Goal: Information Seeking & Learning: Learn about a topic

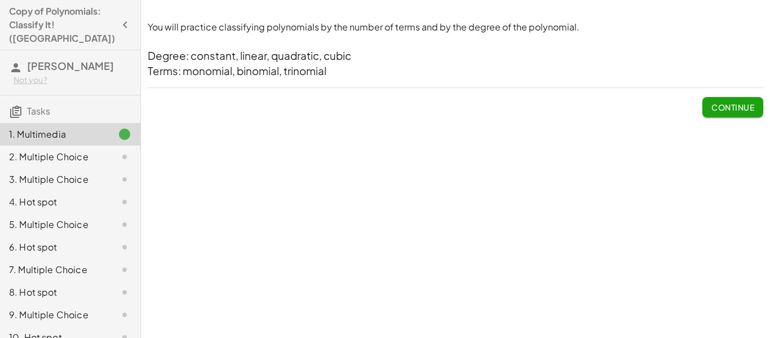
click at [731, 108] on span "Continue" at bounding box center [733, 107] width 43 height 10
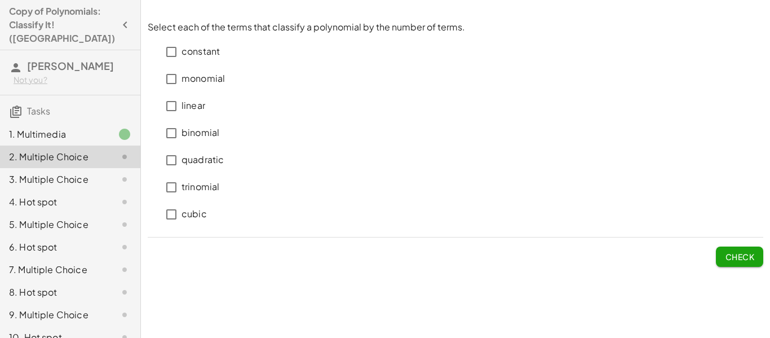
click at [199, 135] on p "binomial" at bounding box center [201, 132] width 38 height 13
click at [188, 81] on p "monomial" at bounding box center [203, 78] width 43 height 13
click at [725, 253] on span "Check" at bounding box center [739, 257] width 29 height 10
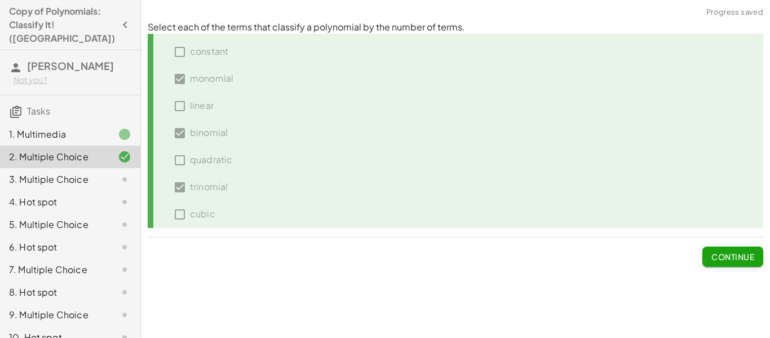
click at [725, 253] on span "Continue" at bounding box center [733, 257] width 43 height 10
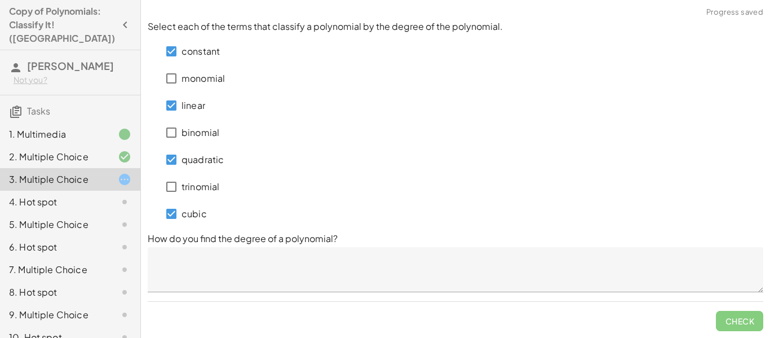
click at [186, 274] on textarea at bounding box center [456, 269] width 616 height 45
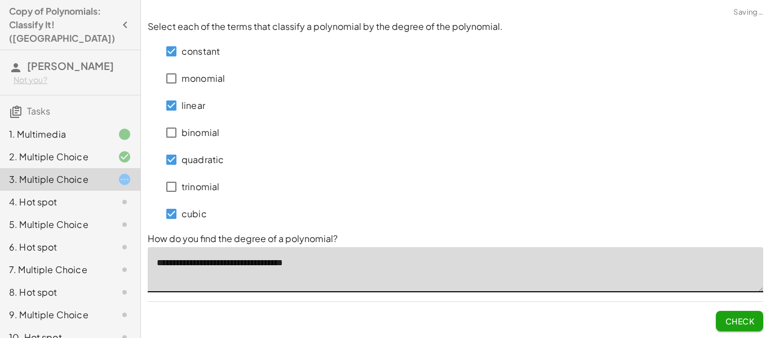
click at [254, 263] on textarea "**********" at bounding box center [456, 269] width 616 height 45
click at [305, 263] on textarea "**********" at bounding box center [456, 269] width 616 height 45
click at [325, 263] on textarea "**********" at bounding box center [456, 269] width 616 height 45
click at [402, 263] on textarea "**********" at bounding box center [456, 269] width 616 height 45
type textarea "**********"
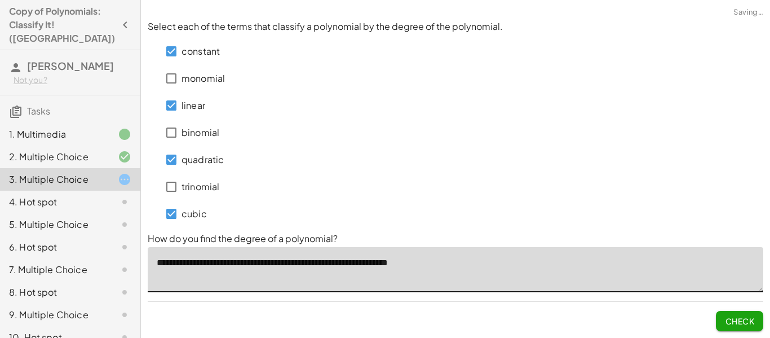
click at [736, 311] on button "Check" at bounding box center [739, 321] width 47 height 20
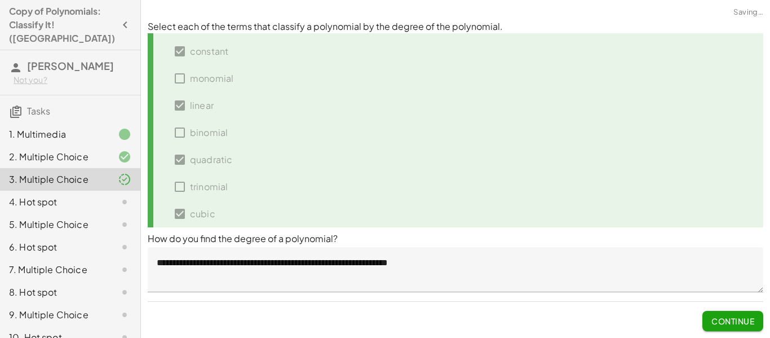
click at [736, 311] on button "Continue" at bounding box center [733, 321] width 61 height 20
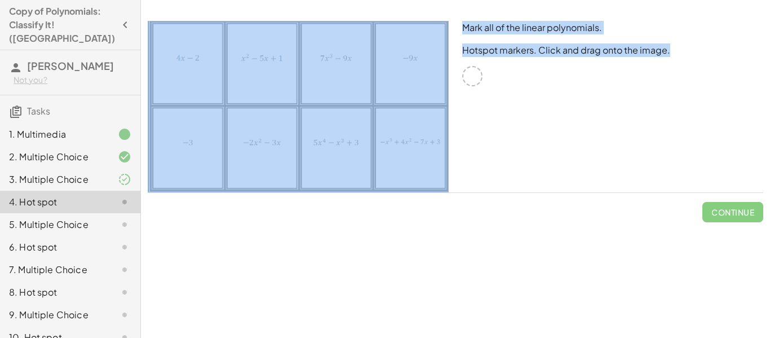
drag, startPoint x: 462, startPoint y: 74, endPoint x: 433, endPoint y: 107, distance: 43.6
click at [433, 107] on div "Mark all of the linear polynomials. Hotspot markers. Click and drag onto the im…" at bounding box center [455, 106] width 629 height 185
click at [322, 87] on img at bounding box center [298, 106] width 301 height 171
click at [327, 72] on img at bounding box center [298, 106] width 301 height 171
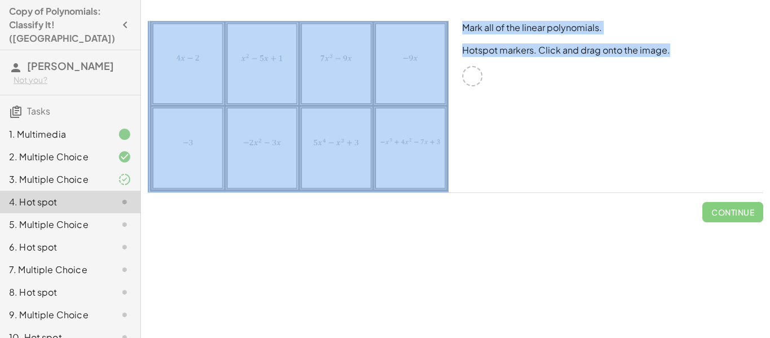
click at [327, 72] on img at bounding box center [298, 106] width 301 height 171
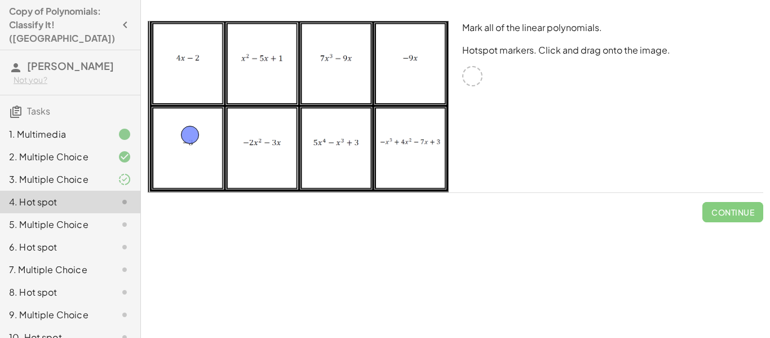
drag, startPoint x: 474, startPoint y: 75, endPoint x: 192, endPoint y: 134, distance: 288.7
drag, startPoint x: 473, startPoint y: 78, endPoint x: 411, endPoint y: 63, distance: 63.3
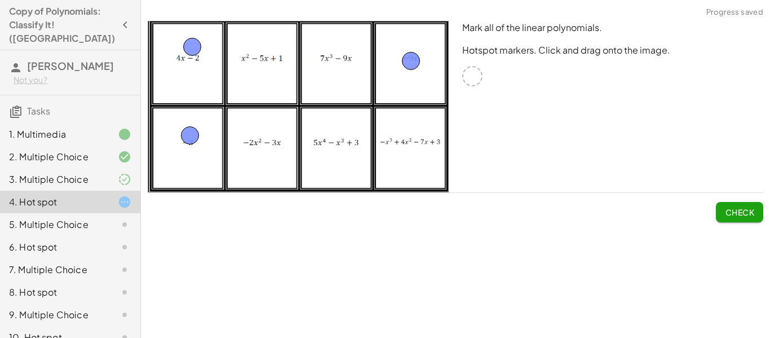
drag, startPoint x: 475, startPoint y: 76, endPoint x: 195, endPoint y: 47, distance: 281.8
click at [736, 218] on button "Check" at bounding box center [739, 212] width 47 height 20
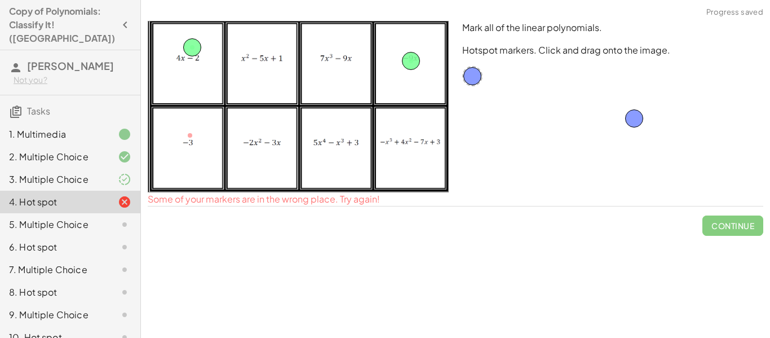
drag, startPoint x: 188, startPoint y: 137, endPoint x: 632, endPoint y: 118, distance: 443.7
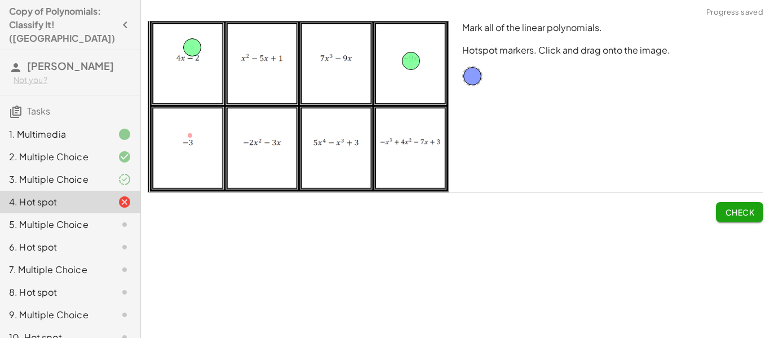
click at [744, 210] on span "Check" at bounding box center [739, 212] width 29 height 10
click at [744, 210] on span "Continue" at bounding box center [733, 212] width 43 height 10
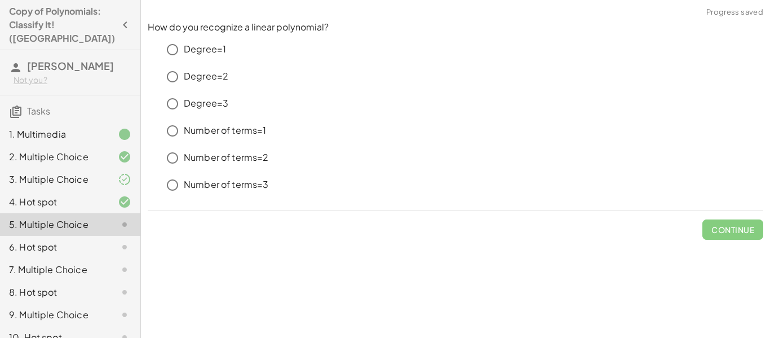
click at [85, 173] on div "3. Multiple Choice" at bounding box center [54, 180] width 91 height 14
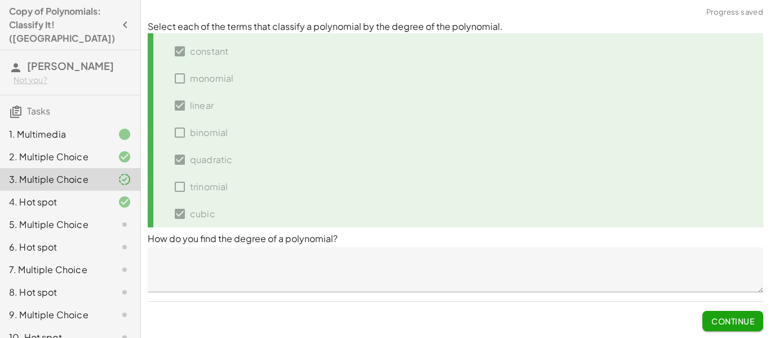
click at [733, 321] on span "Continue" at bounding box center [733, 321] width 43 height 10
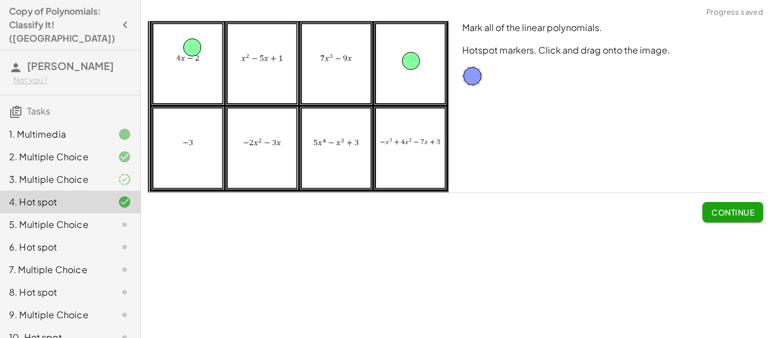
click at [721, 212] on span "Continue" at bounding box center [733, 212] width 43 height 10
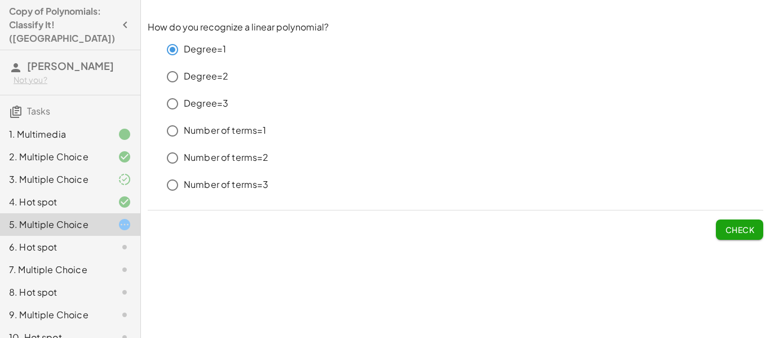
click at [748, 223] on button "Check" at bounding box center [739, 229] width 47 height 20
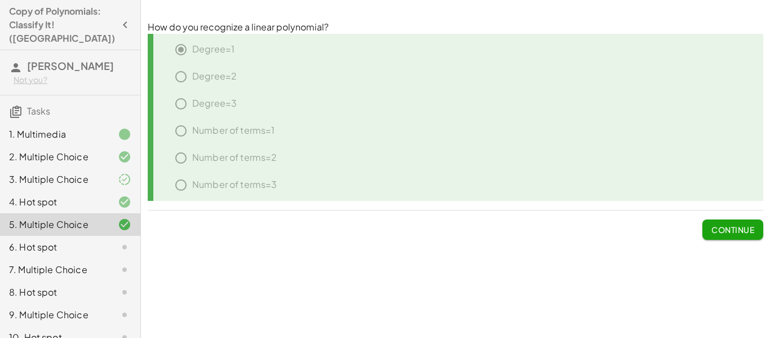
click at [748, 223] on button "Continue" at bounding box center [733, 229] width 61 height 20
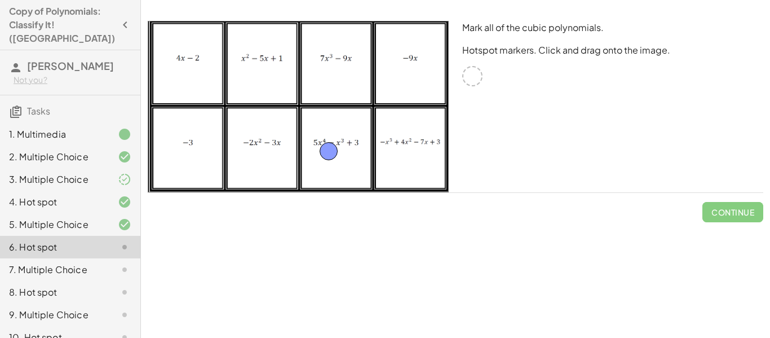
drag, startPoint x: 469, startPoint y: 78, endPoint x: 326, endPoint y: 152, distance: 160.7
drag, startPoint x: 475, startPoint y: 79, endPoint x: 411, endPoint y: 156, distance: 100.5
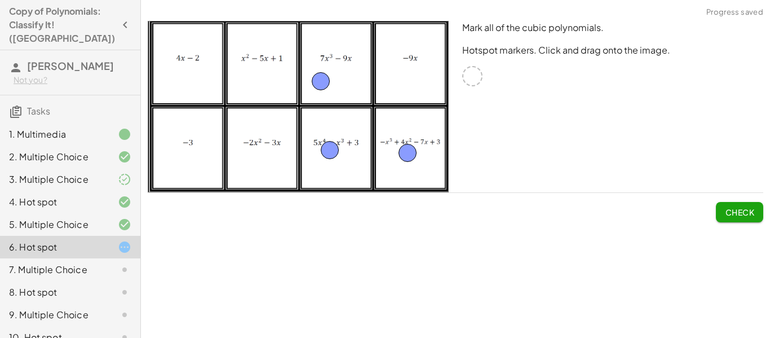
drag, startPoint x: 468, startPoint y: 80, endPoint x: 264, endPoint y: 79, distance: 204.2
click at [739, 212] on span "Check" at bounding box center [739, 212] width 29 height 10
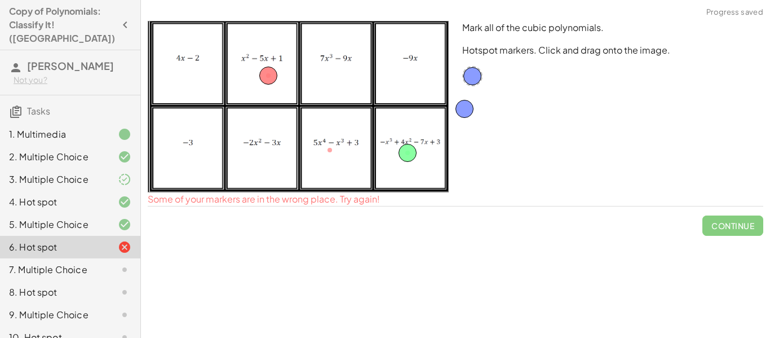
drag, startPoint x: 333, startPoint y: 151, endPoint x: 468, endPoint y: 109, distance: 141.1
drag, startPoint x: 269, startPoint y: 78, endPoint x: 522, endPoint y: 113, distance: 255.7
drag, startPoint x: 475, startPoint y: 77, endPoint x: 258, endPoint y: 161, distance: 233.4
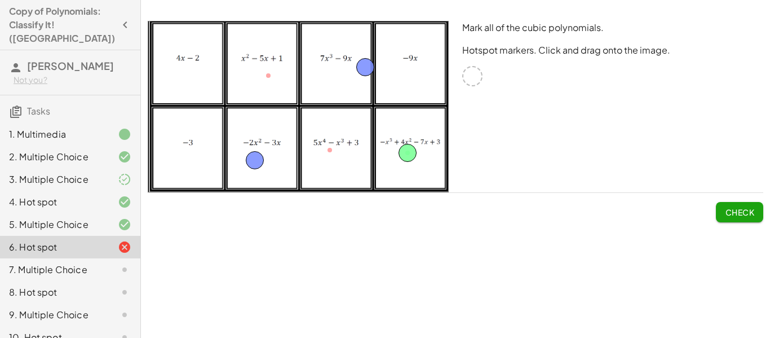
drag, startPoint x: 471, startPoint y: 76, endPoint x: 362, endPoint y: 65, distance: 109.3
click at [738, 204] on button "Check" at bounding box center [739, 212] width 47 height 20
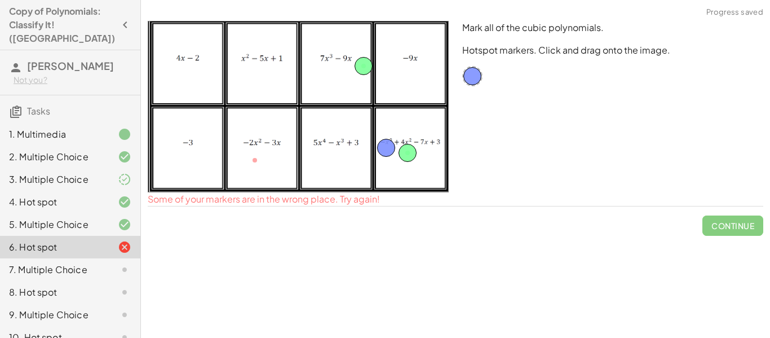
drag, startPoint x: 249, startPoint y: 161, endPoint x: 455, endPoint y: 129, distance: 208.9
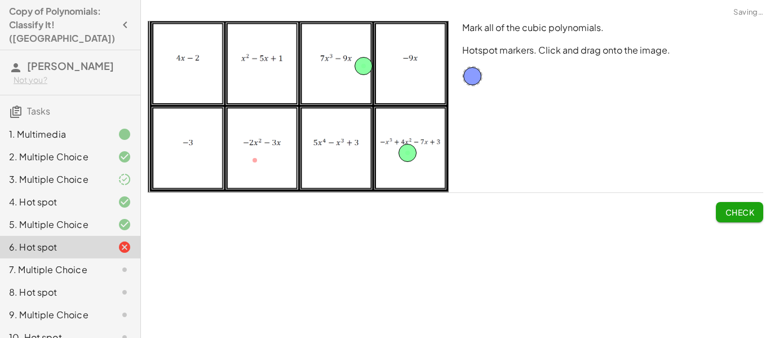
click at [732, 209] on span "Check" at bounding box center [739, 212] width 29 height 10
click at [734, 209] on span "Continue" at bounding box center [733, 212] width 43 height 10
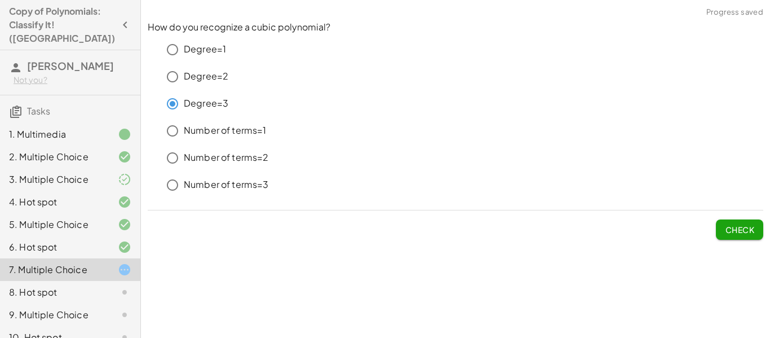
click at [735, 223] on button "Check" at bounding box center [739, 229] width 47 height 20
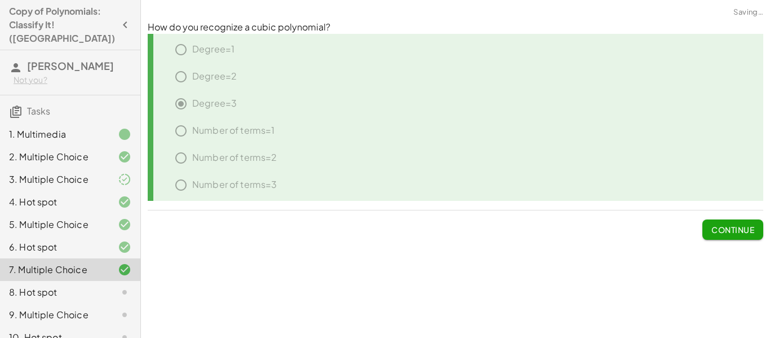
click at [735, 223] on button "Continue" at bounding box center [733, 229] width 61 height 20
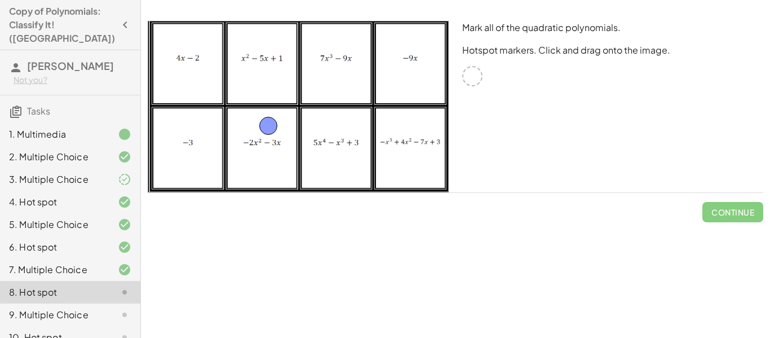
drag, startPoint x: 480, startPoint y: 80, endPoint x: 276, endPoint y: 129, distance: 209.6
drag, startPoint x: 472, startPoint y: 77, endPoint x: 344, endPoint y: 75, distance: 128.1
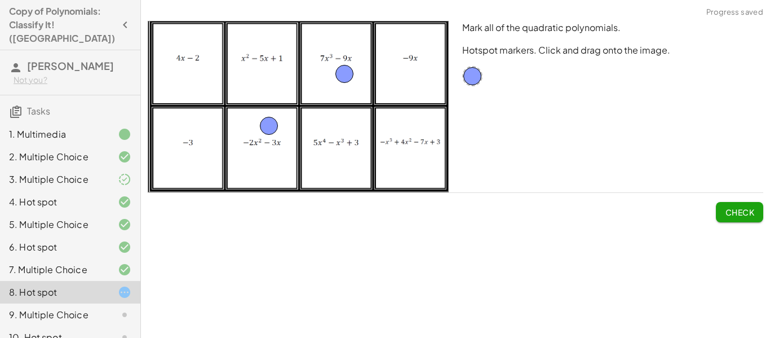
click at [736, 214] on span "Check" at bounding box center [739, 212] width 29 height 10
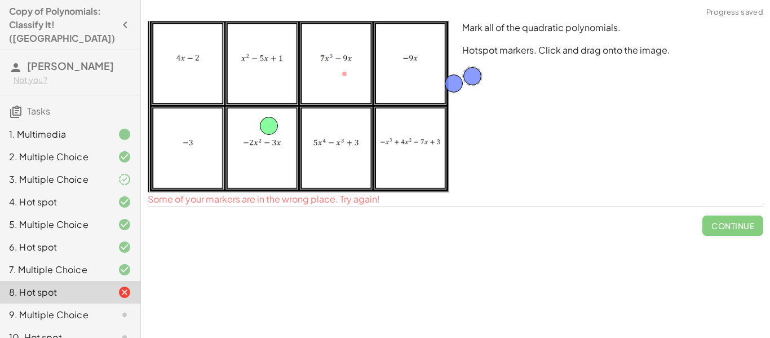
drag, startPoint x: 343, startPoint y: 74, endPoint x: 485, endPoint y: 83, distance: 142.4
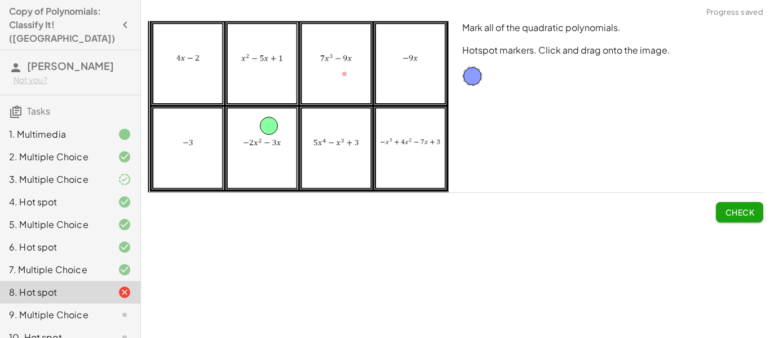
click at [721, 204] on button "Check" at bounding box center [739, 212] width 47 height 20
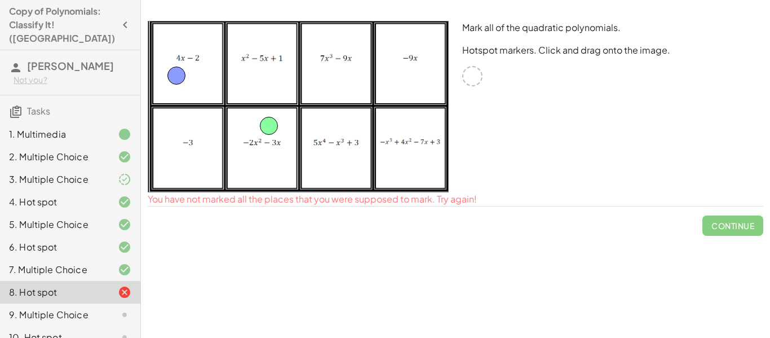
drag, startPoint x: 472, startPoint y: 72, endPoint x: 175, endPoint y: 71, distance: 296.1
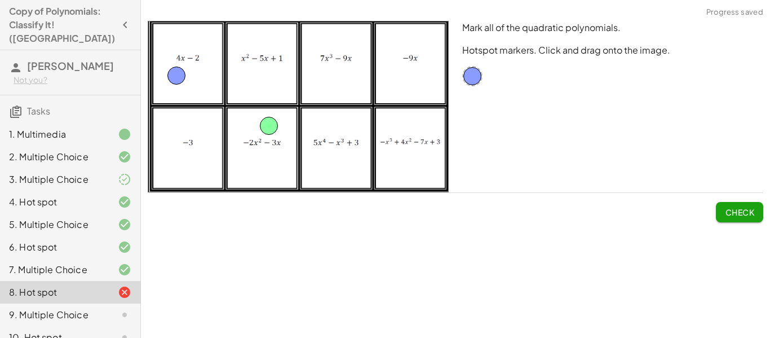
click at [730, 216] on span "Check" at bounding box center [739, 212] width 29 height 10
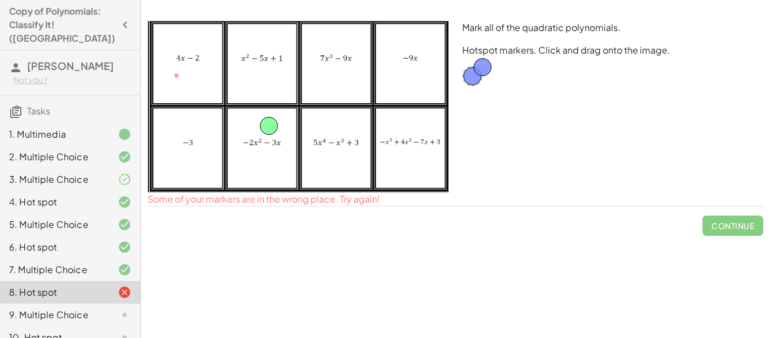
drag, startPoint x: 179, startPoint y: 79, endPoint x: 485, endPoint y: 71, distance: 306.4
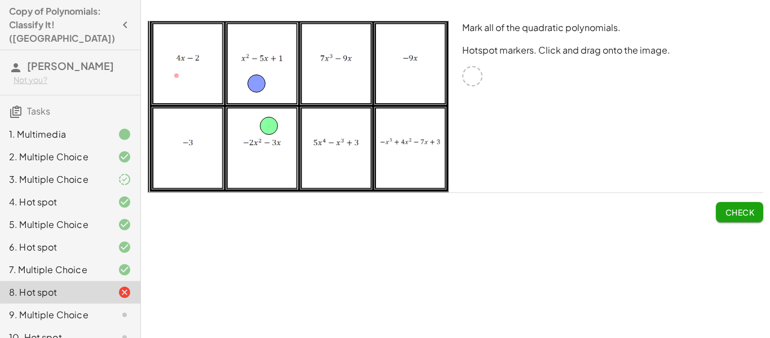
drag, startPoint x: 475, startPoint y: 74, endPoint x: 262, endPoint y: 82, distance: 213.4
click at [740, 217] on button "Check" at bounding box center [739, 212] width 47 height 20
click at [732, 212] on span "Continue" at bounding box center [733, 212] width 43 height 10
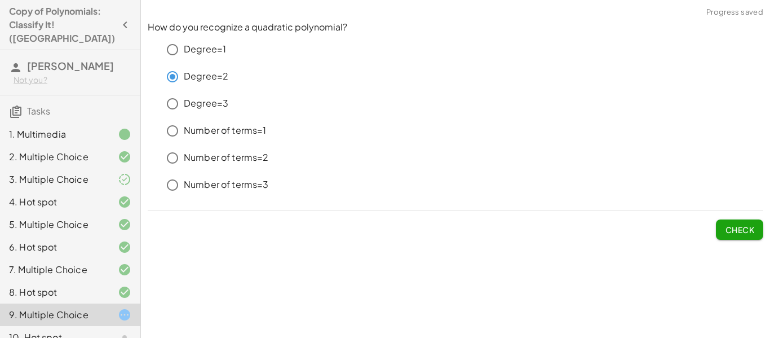
click at [759, 230] on button "Check" at bounding box center [739, 229] width 47 height 20
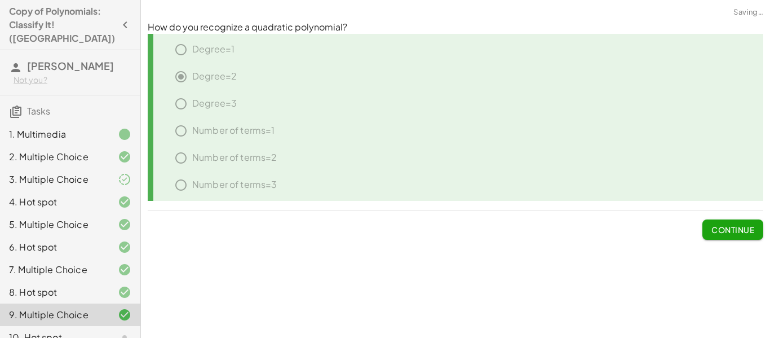
click at [759, 230] on button "Continue" at bounding box center [733, 229] width 61 height 20
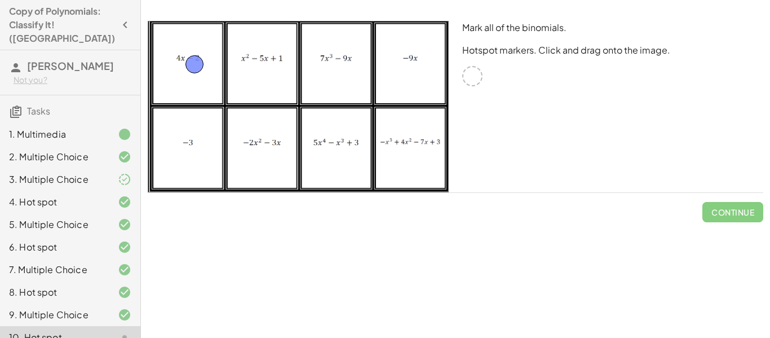
drag, startPoint x: 476, startPoint y: 78, endPoint x: 196, endPoint y: 66, distance: 280.6
drag, startPoint x: 478, startPoint y: 74, endPoint x: 279, endPoint y: 142, distance: 210.8
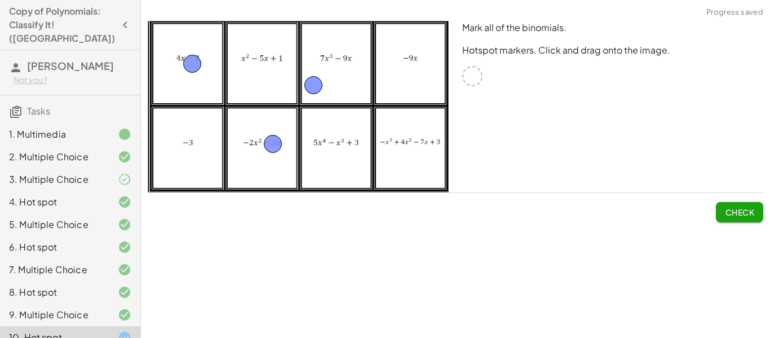
drag, startPoint x: 476, startPoint y: 74, endPoint x: 317, endPoint y: 82, distance: 159.3
click at [725, 207] on span "Check" at bounding box center [739, 212] width 29 height 10
click at [725, 207] on span "Continue" at bounding box center [733, 212] width 43 height 10
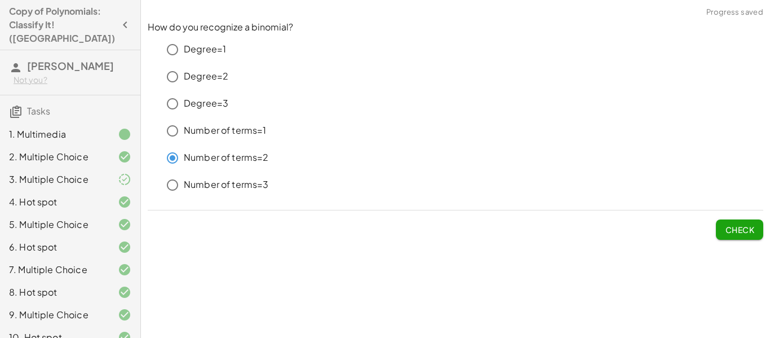
click at [742, 230] on span "Check" at bounding box center [739, 229] width 29 height 10
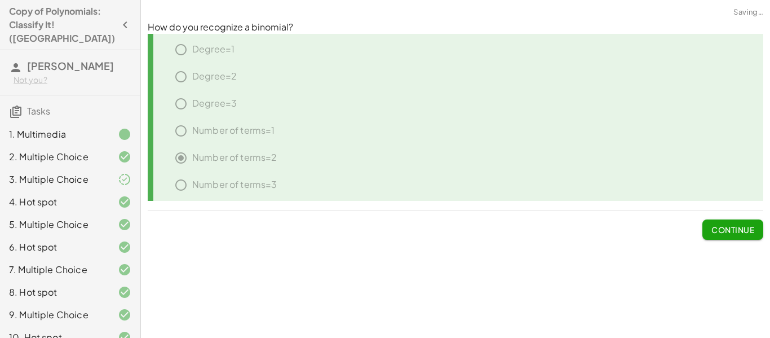
click at [742, 230] on span "Continue" at bounding box center [733, 229] width 43 height 10
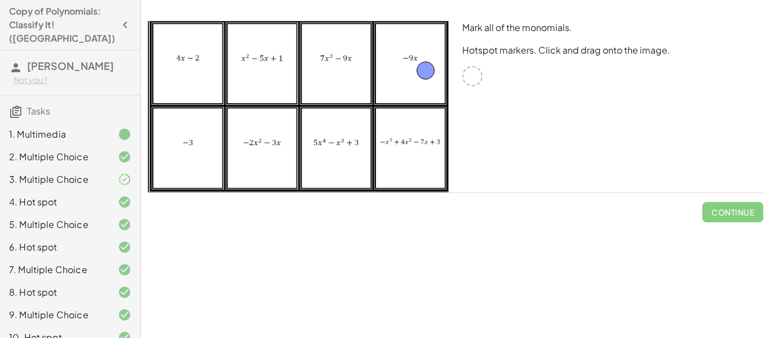
drag, startPoint x: 472, startPoint y: 81, endPoint x: 424, endPoint y: 73, distance: 48.5
drag, startPoint x: 471, startPoint y: 76, endPoint x: 164, endPoint y: 147, distance: 315.1
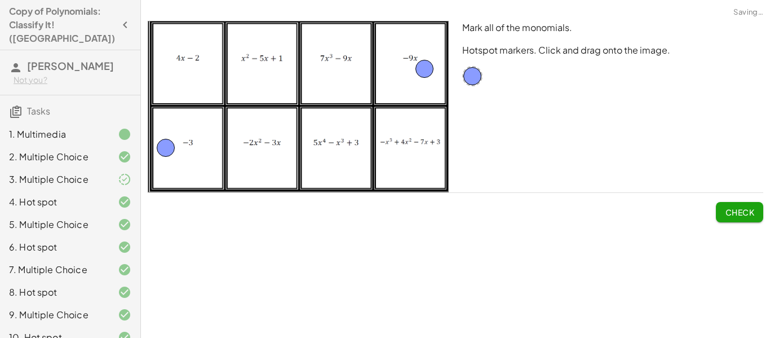
click at [743, 203] on button "Check" at bounding box center [739, 212] width 47 height 20
click at [743, 203] on button "Continue" at bounding box center [733, 212] width 61 height 20
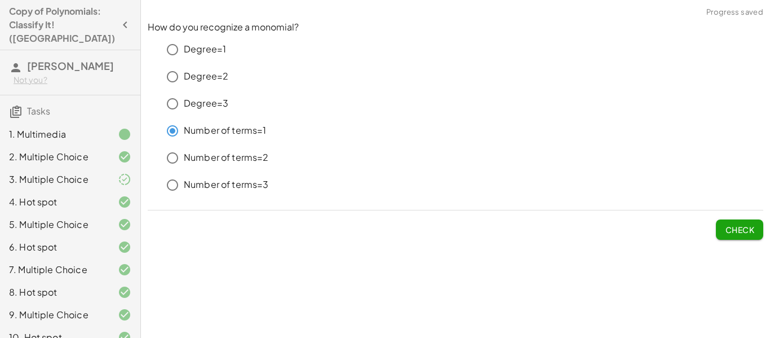
click at [753, 231] on span "Check" at bounding box center [739, 229] width 29 height 10
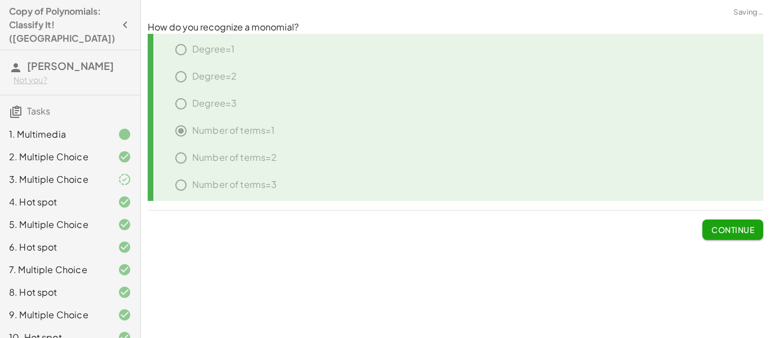
click at [753, 231] on span "Continue" at bounding box center [733, 229] width 43 height 10
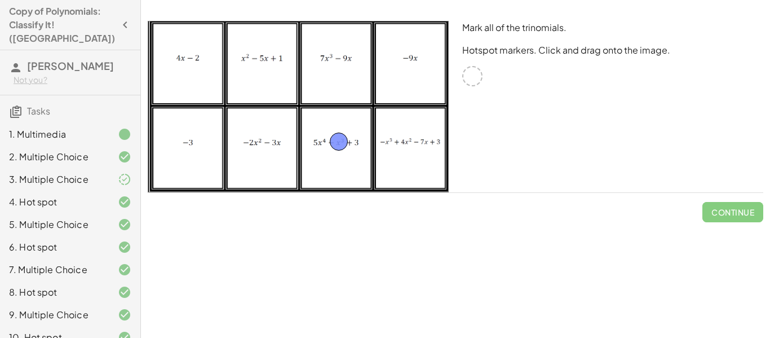
drag, startPoint x: 475, startPoint y: 82, endPoint x: 340, endPoint y: 148, distance: 149.8
drag, startPoint x: 473, startPoint y: 76, endPoint x: 281, endPoint y: 86, distance: 192.1
click at [743, 207] on span "Check" at bounding box center [739, 212] width 29 height 10
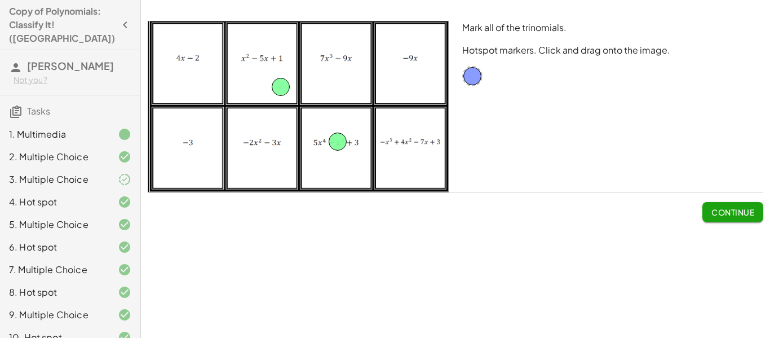
click at [744, 210] on span "Continue" at bounding box center [733, 212] width 43 height 10
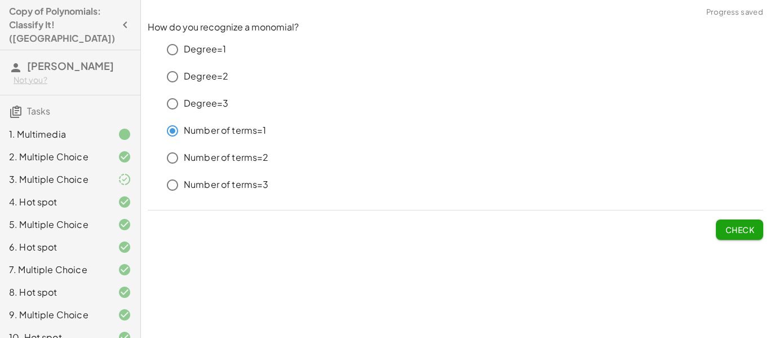
click at [741, 219] on button "Check" at bounding box center [739, 229] width 47 height 20
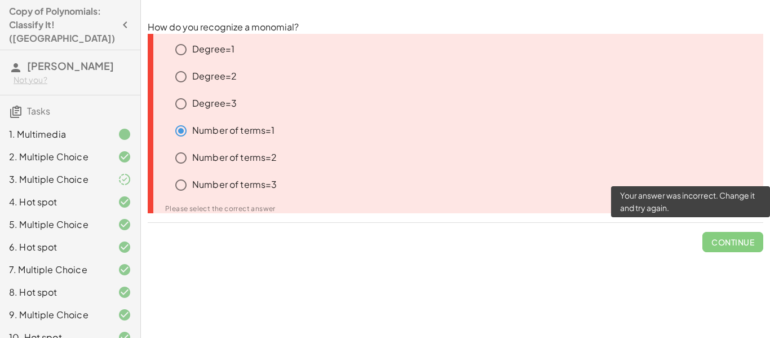
click at [716, 239] on span "Continue" at bounding box center [733, 237] width 61 height 29
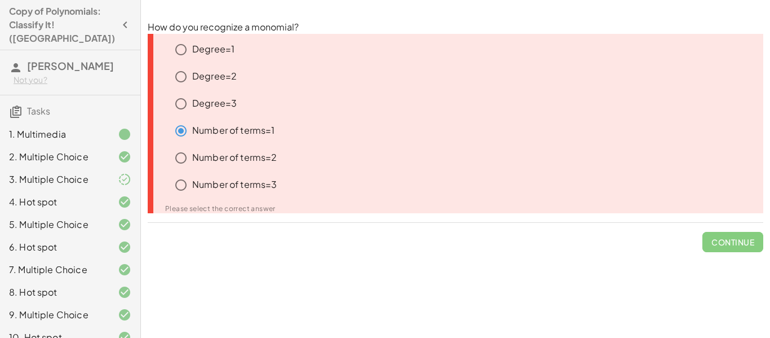
click at [244, 134] on p "Number of terms=1" at bounding box center [233, 130] width 83 height 13
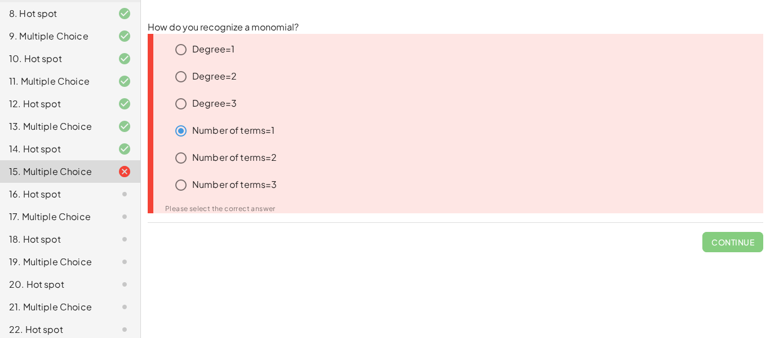
scroll to position [270, 0]
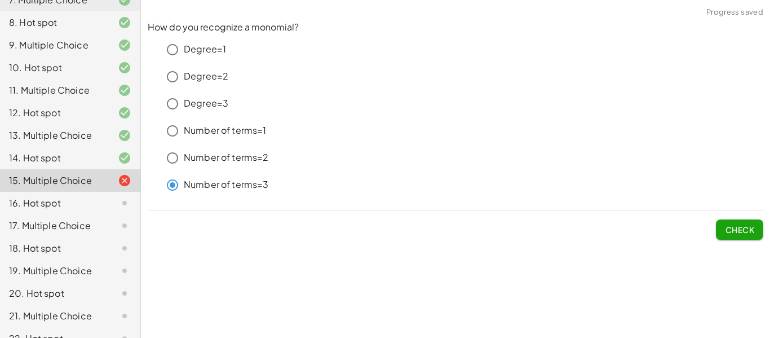
click at [745, 219] on button "Check" at bounding box center [739, 229] width 47 height 20
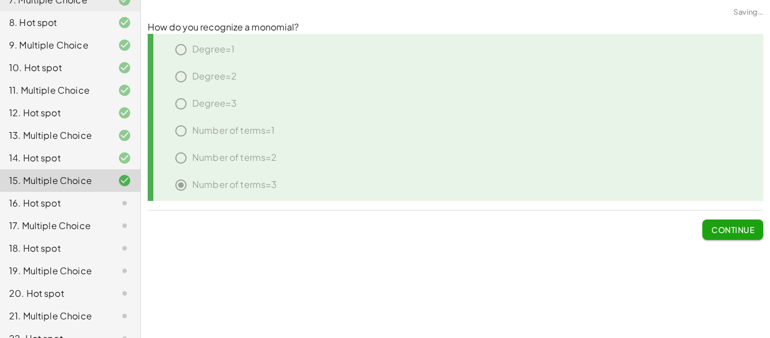
click at [745, 219] on button "Continue" at bounding box center [733, 229] width 61 height 20
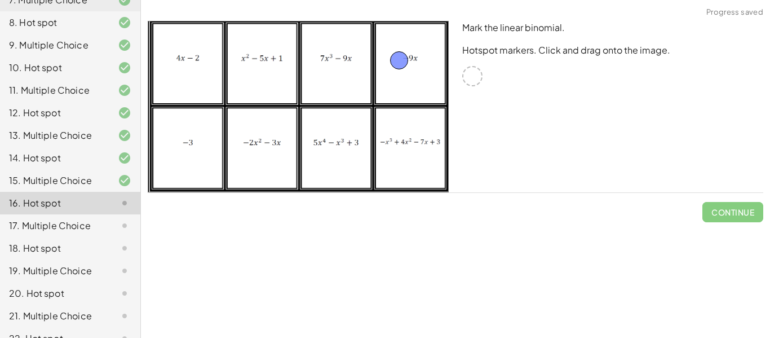
drag, startPoint x: 472, startPoint y: 81, endPoint x: 399, endPoint y: 65, distance: 74.5
click at [738, 211] on span "Check" at bounding box center [739, 212] width 29 height 10
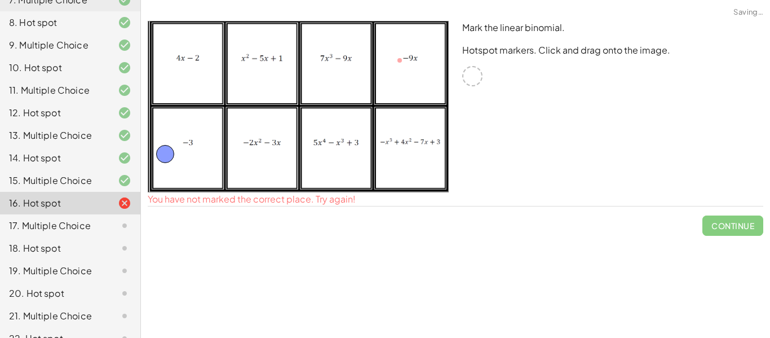
drag, startPoint x: 402, startPoint y: 63, endPoint x: 168, endPoint y: 157, distance: 252.1
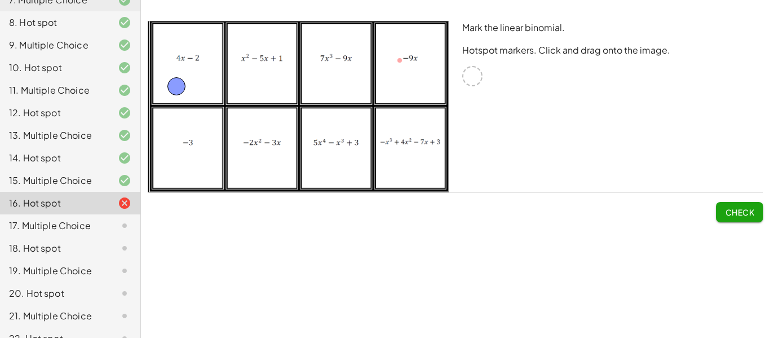
drag, startPoint x: 162, startPoint y: 149, endPoint x: 173, endPoint y: 78, distance: 71.9
click at [729, 204] on button "Check" at bounding box center [739, 212] width 47 height 20
click at [729, 204] on button "Continue" at bounding box center [733, 212] width 61 height 20
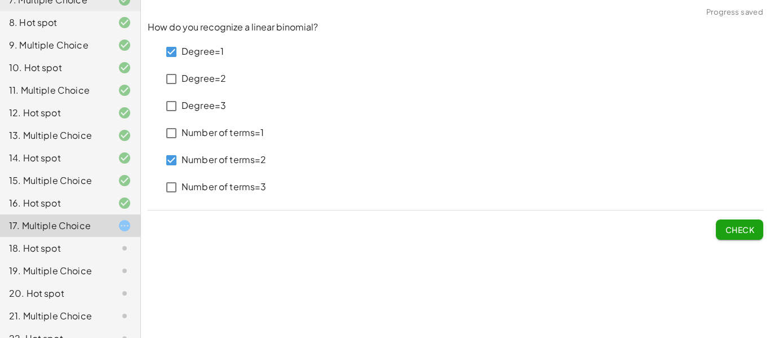
click at [743, 230] on span "Check" at bounding box center [739, 229] width 29 height 10
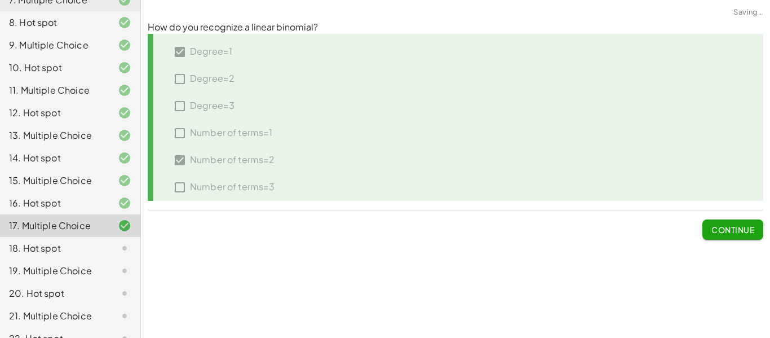
click at [743, 230] on span "Continue" at bounding box center [733, 229] width 43 height 10
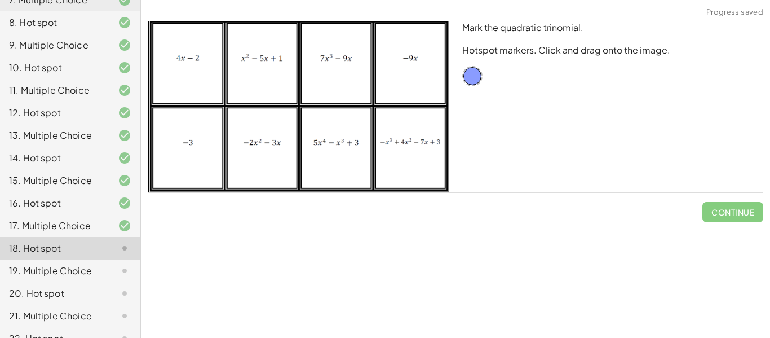
scroll to position [318, 0]
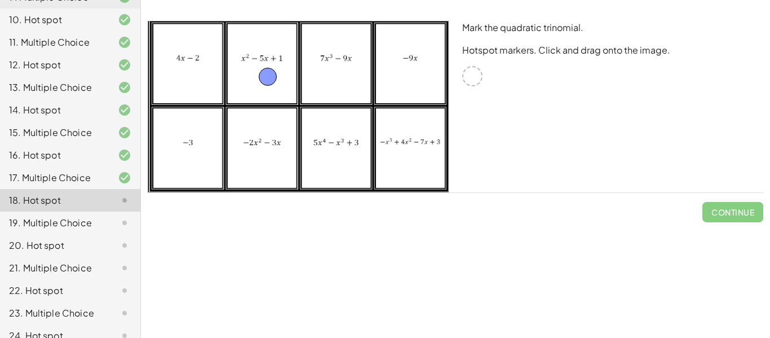
drag, startPoint x: 477, startPoint y: 78, endPoint x: 273, endPoint y: 79, distance: 204.2
click at [733, 211] on span "Check" at bounding box center [739, 212] width 29 height 10
click at [733, 211] on span "Continue" at bounding box center [733, 212] width 43 height 10
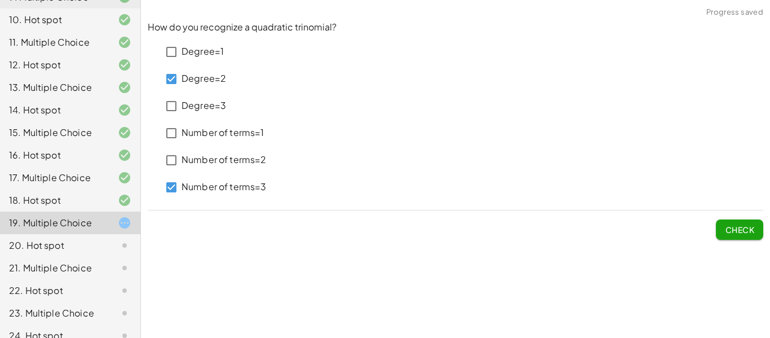
click at [721, 233] on button "Check" at bounding box center [739, 229] width 47 height 20
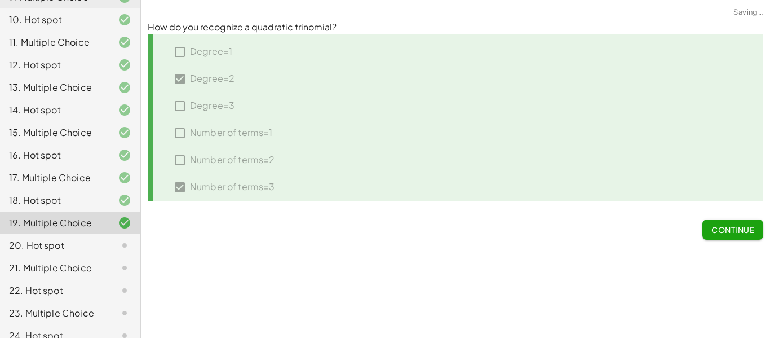
click at [739, 226] on span "Continue" at bounding box center [733, 229] width 43 height 10
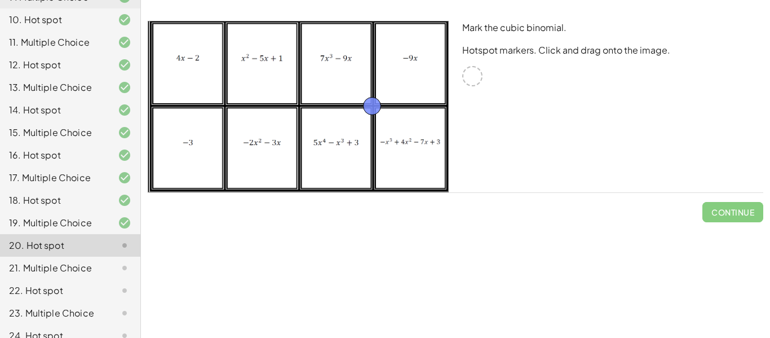
drag, startPoint x: 473, startPoint y: 74, endPoint x: 360, endPoint y: 92, distance: 114.2
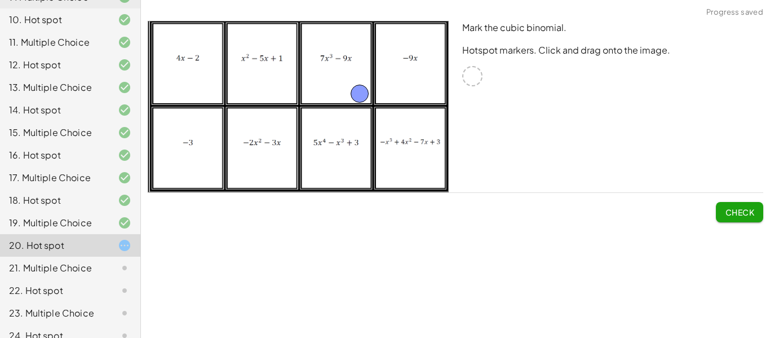
click at [750, 214] on span "Check" at bounding box center [739, 212] width 29 height 10
click at [750, 214] on span "Continue" at bounding box center [733, 212] width 43 height 10
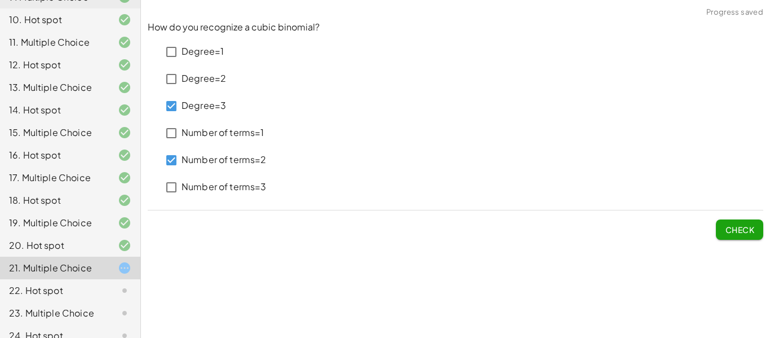
click at [728, 227] on span "Check" at bounding box center [739, 229] width 29 height 10
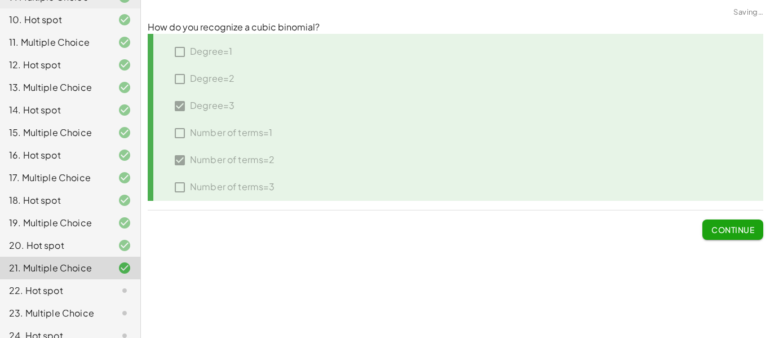
click at [728, 232] on span "Continue" at bounding box center [733, 229] width 43 height 10
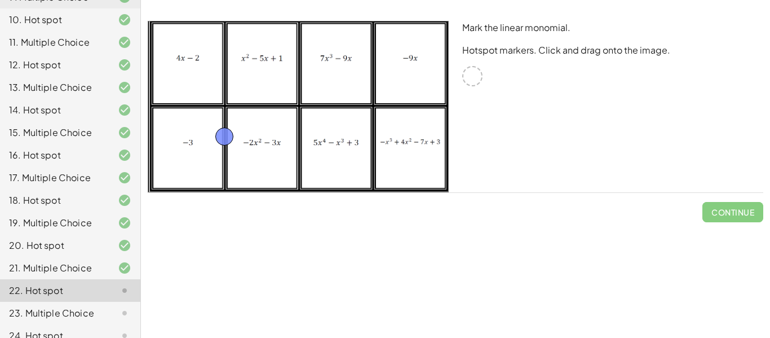
drag, startPoint x: 472, startPoint y: 80, endPoint x: 207, endPoint y: 151, distance: 274.5
drag, startPoint x: 203, startPoint y: 149, endPoint x: 402, endPoint y: 77, distance: 211.3
click at [746, 212] on span "Check" at bounding box center [739, 212] width 29 height 10
click at [746, 212] on span "Continue" at bounding box center [733, 212] width 43 height 10
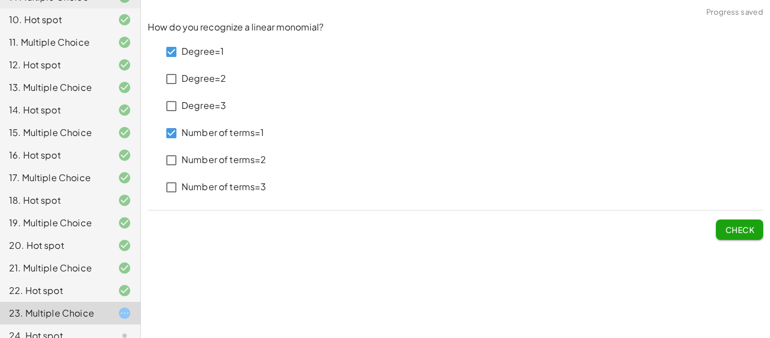
click at [751, 223] on button "Check" at bounding box center [739, 229] width 47 height 20
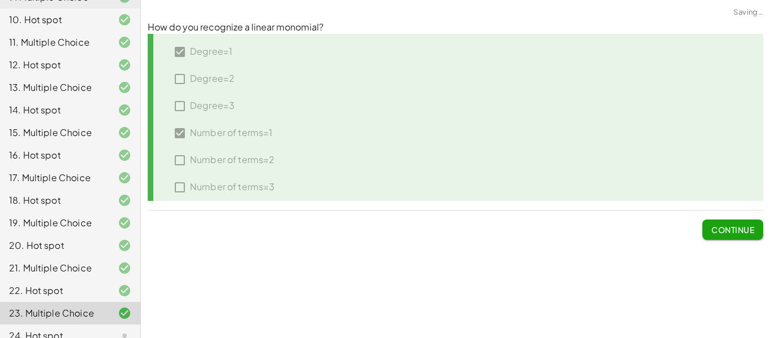
click at [751, 223] on button "Continue" at bounding box center [733, 229] width 61 height 20
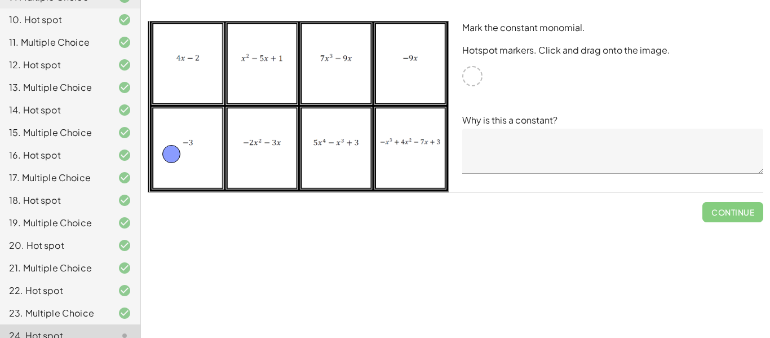
drag, startPoint x: 477, startPoint y: 74, endPoint x: 179, endPoint y: 152, distance: 307.3
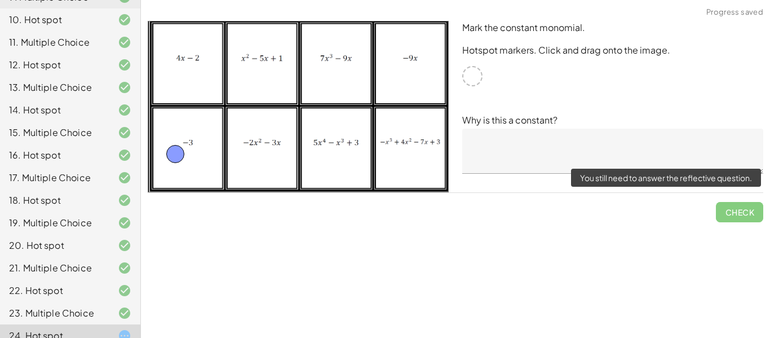
click at [730, 205] on span "Check" at bounding box center [739, 207] width 47 height 29
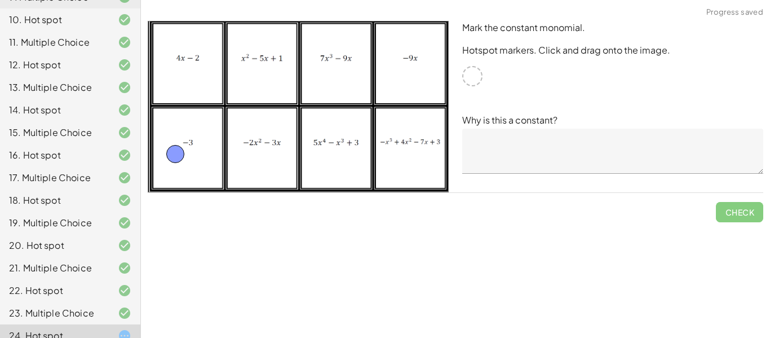
click at [681, 148] on textarea at bounding box center [613, 151] width 301 height 45
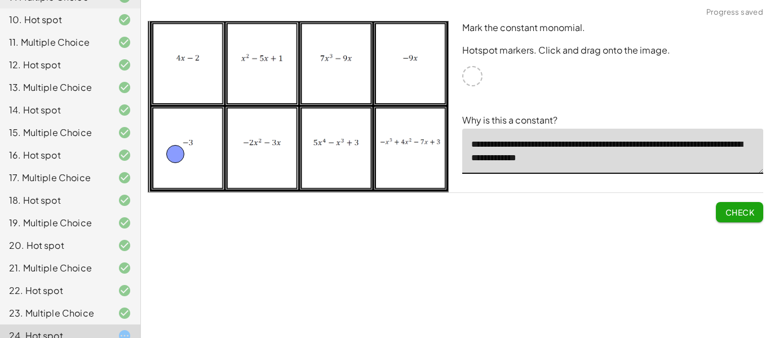
click at [689, 145] on textarea "**********" at bounding box center [613, 151] width 301 height 45
type textarea "**********"
click at [739, 211] on span "Check" at bounding box center [739, 212] width 29 height 10
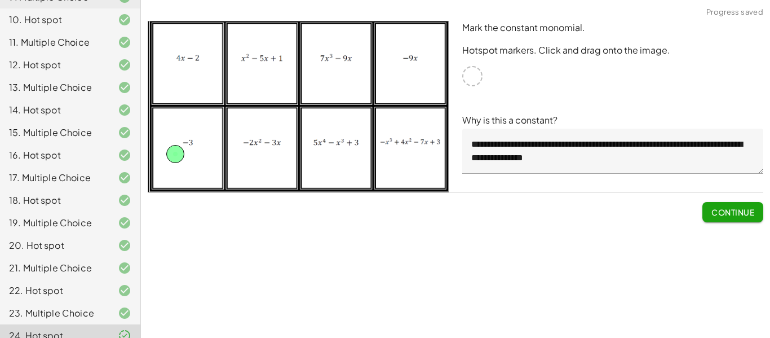
click at [739, 211] on span "Continue" at bounding box center [733, 212] width 43 height 10
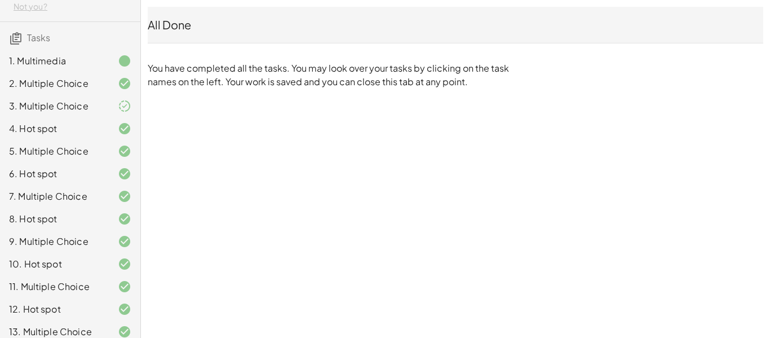
scroll to position [0, 0]
